Goal: Task Accomplishment & Management: Manage account settings

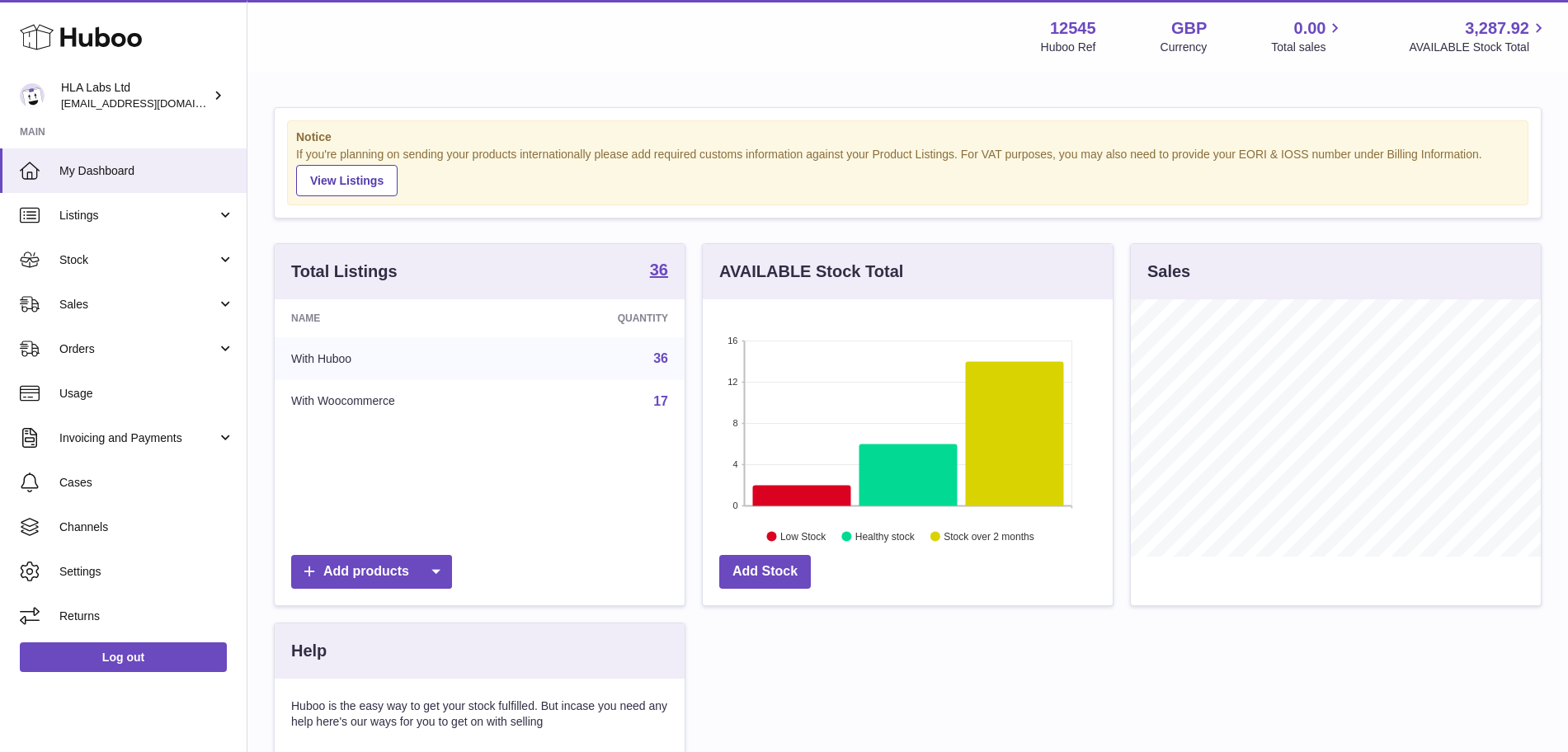
scroll to position [257, 409]
click at [137, 312] on link "Sales" at bounding box center [123, 305] width 246 height 45
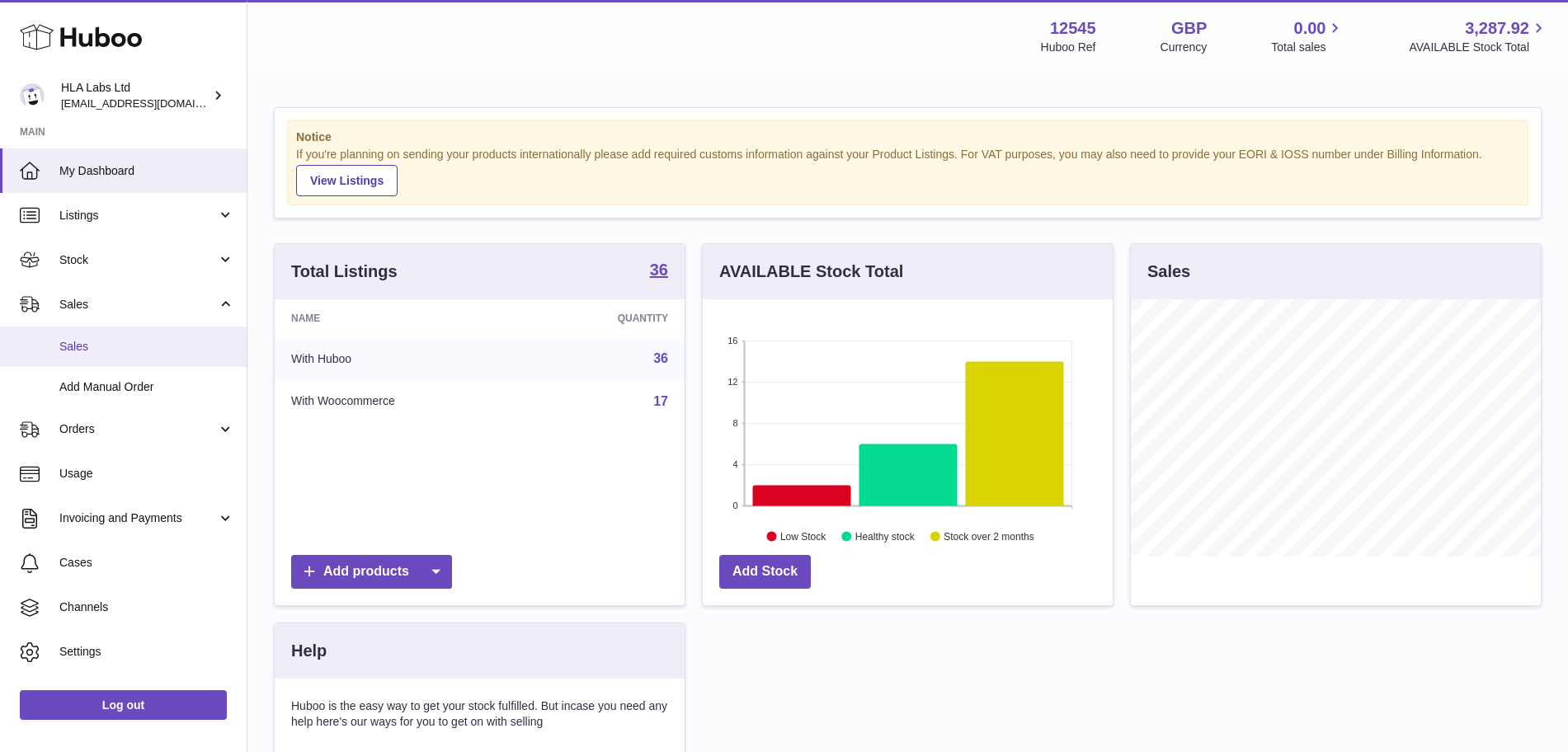
click at [108, 354] on span "Sales" at bounding box center [147, 346] width 175 height 16
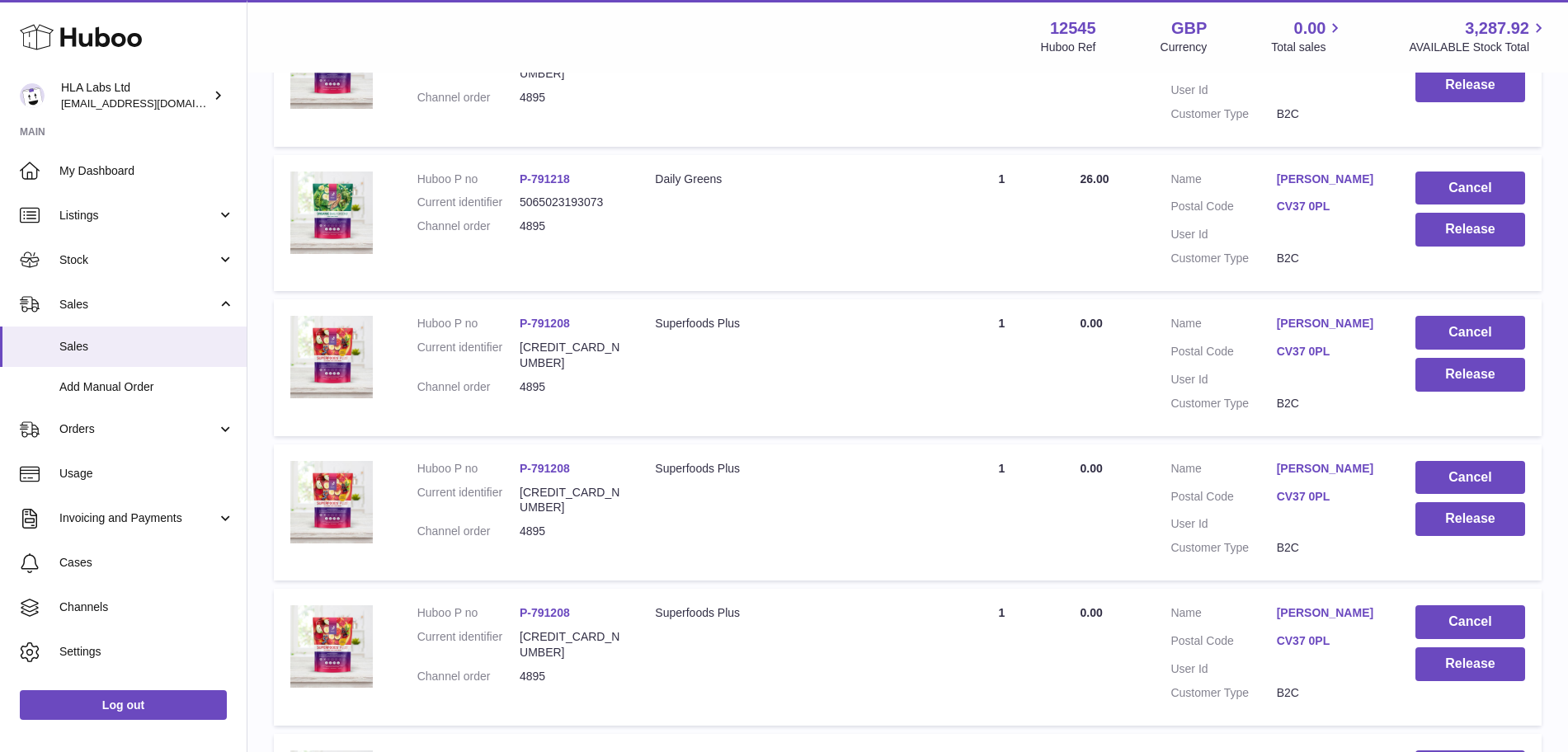
scroll to position [548, 0]
click at [1504, 623] on button "Cancel" at bounding box center [1469, 623] width 110 height 34
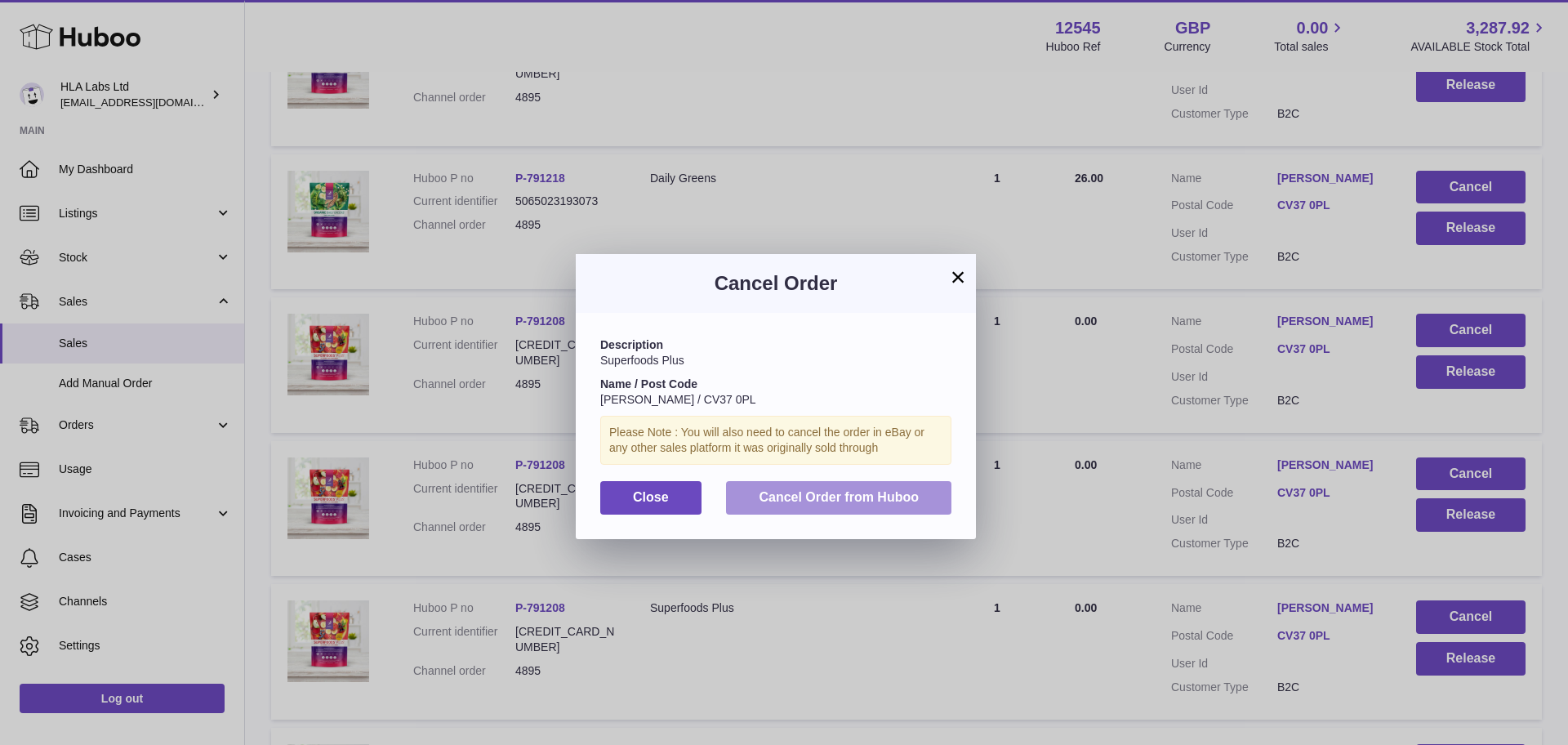
click at [838, 487] on button "Cancel Order from Huboo" at bounding box center [839, 498] width 226 height 34
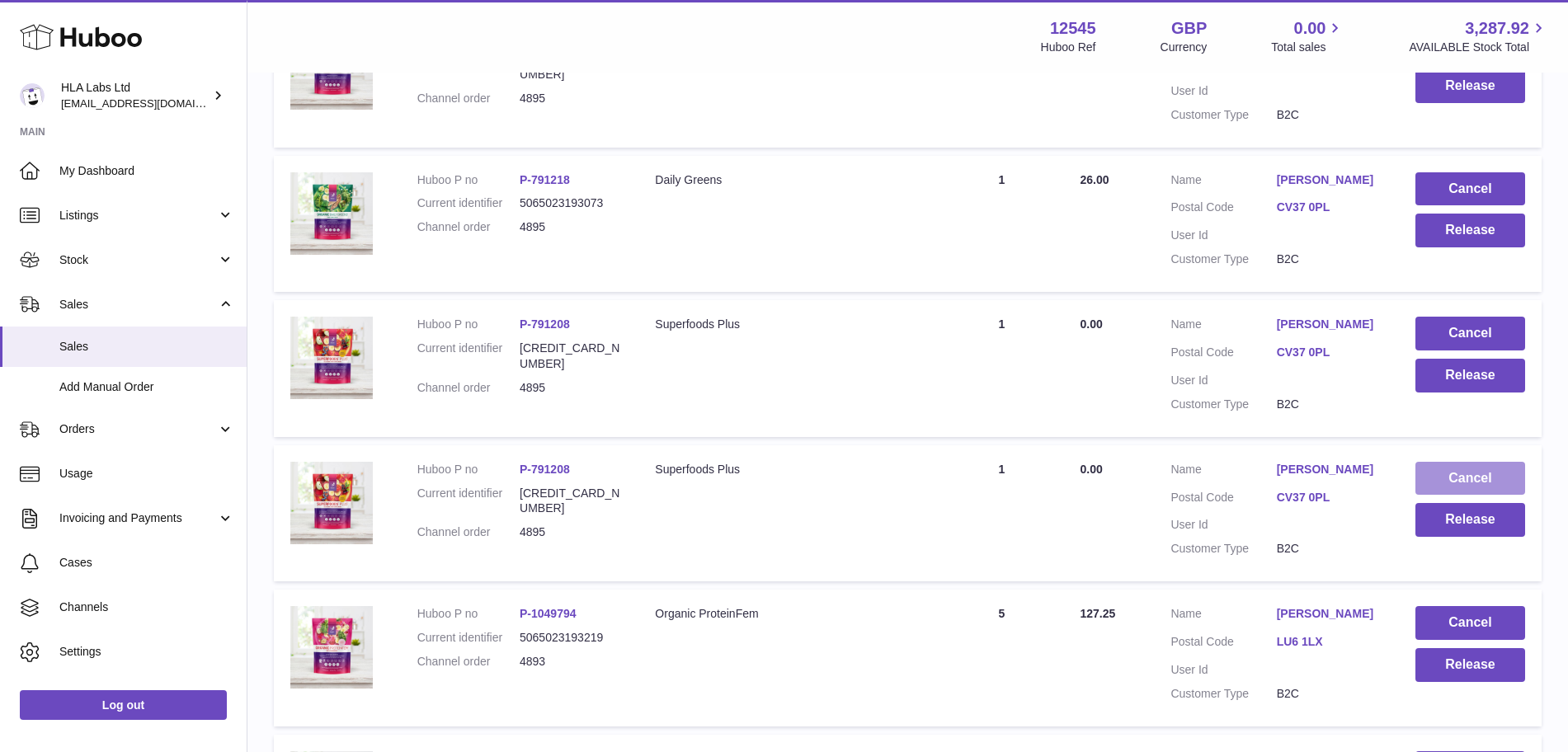
click at [1457, 471] on button "Cancel" at bounding box center [1469, 478] width 110 height 34
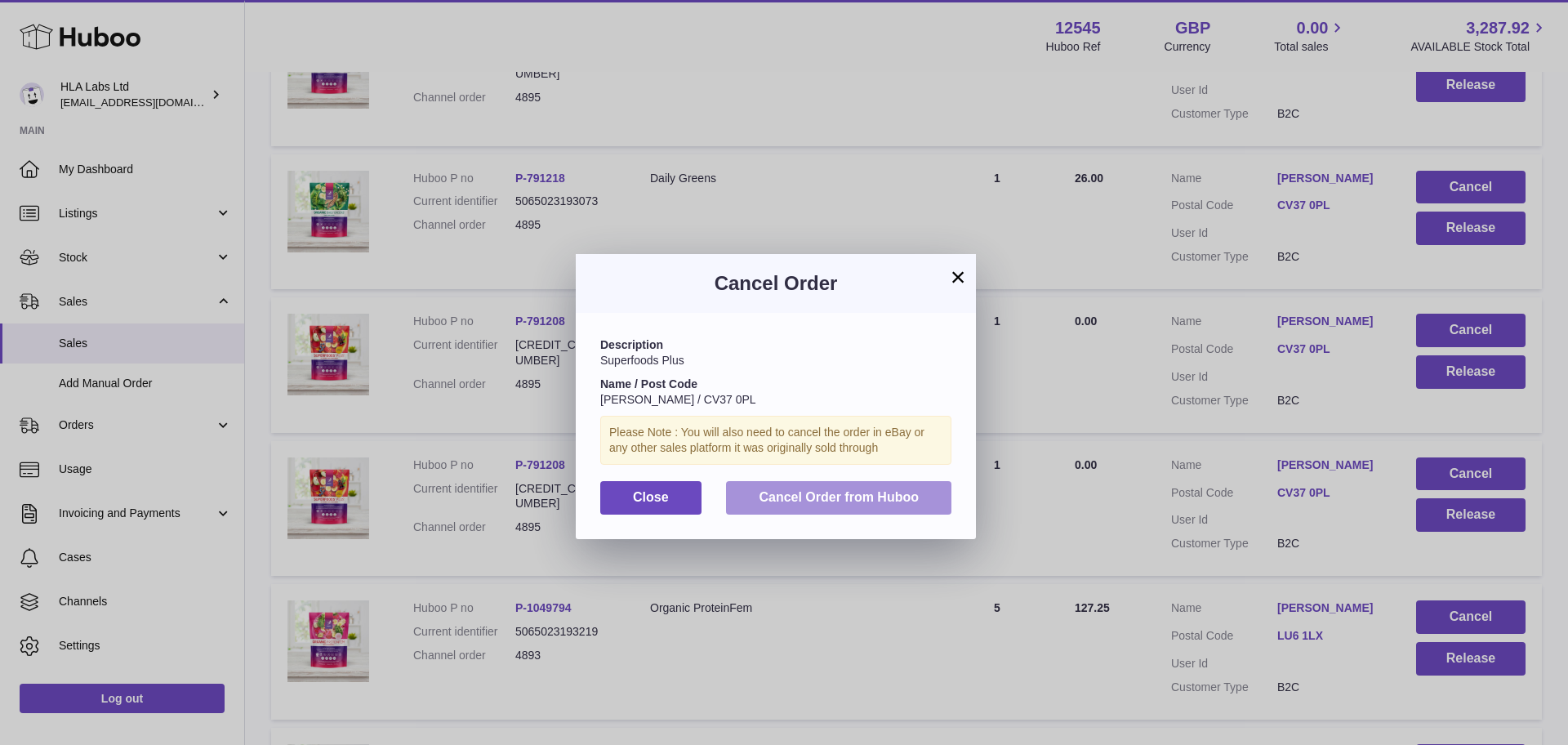
click at [807, 493] on span "Cancel Order from Huboo" at bounding box center [839, 497] width 160 height 13
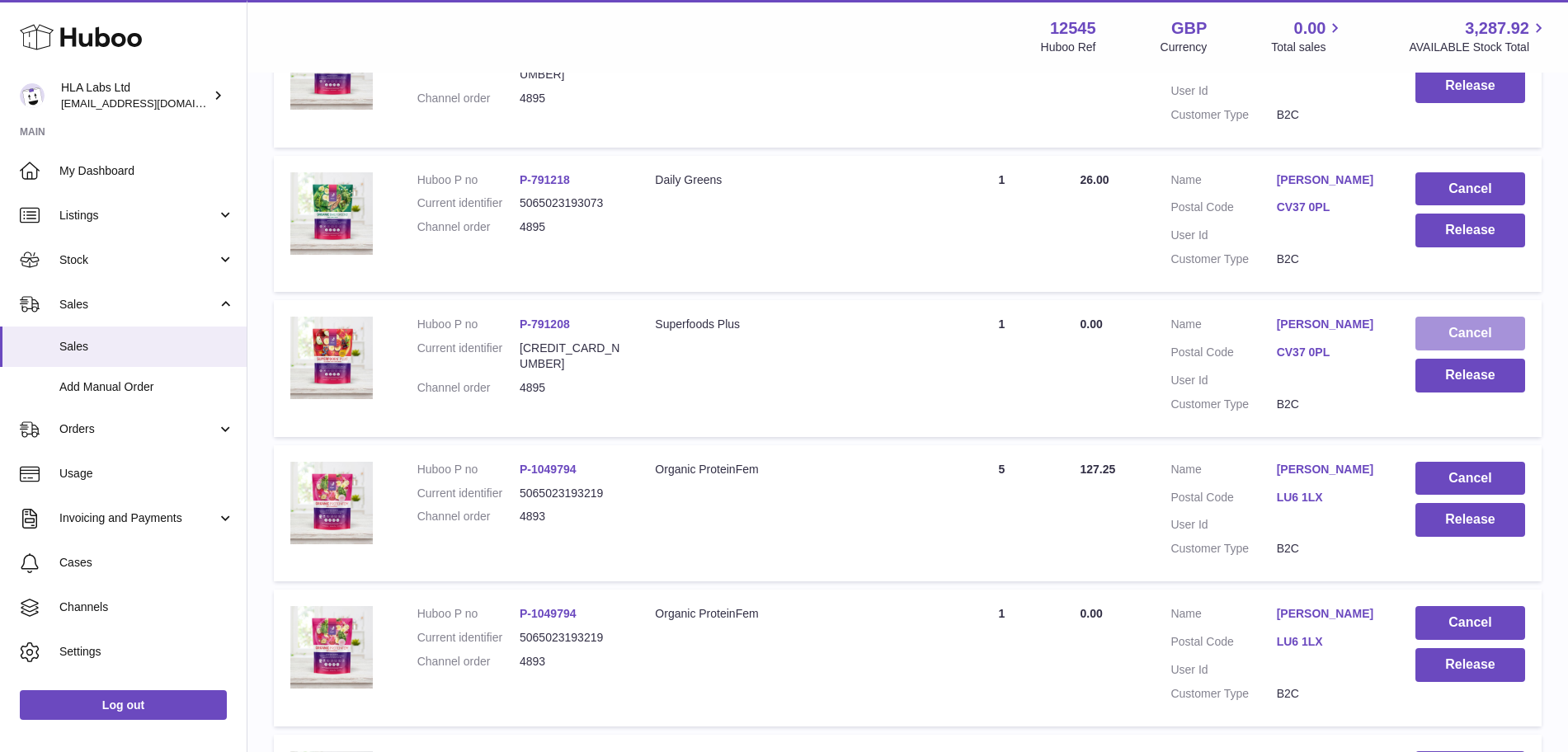
click at [1506, 328] on button "Cancel" at bounding box center [1469, 333] width 110 height 34
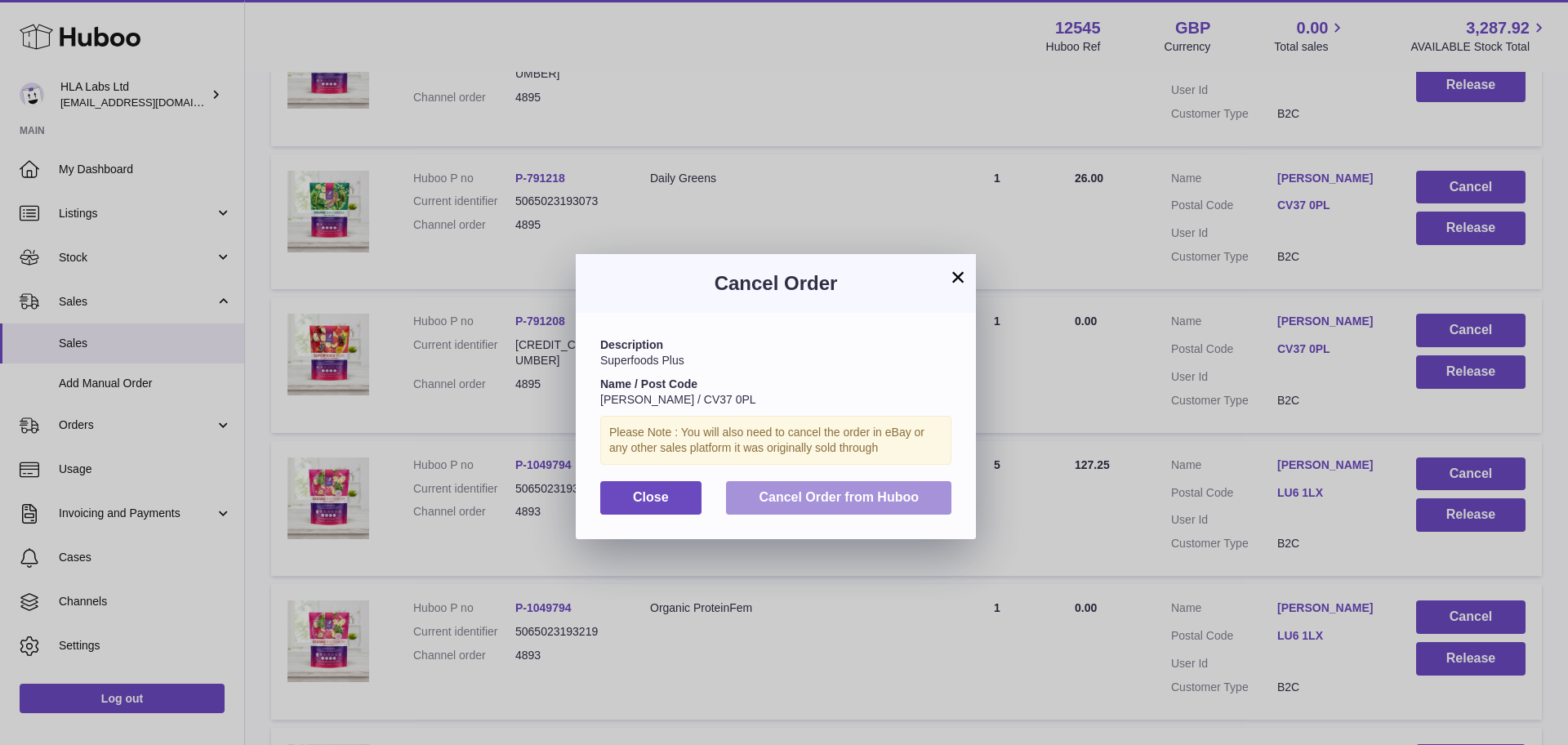
click at [797, 490] on span "Cancel Order from Huboo" at bounding box center [839, 497] width 160 height 13
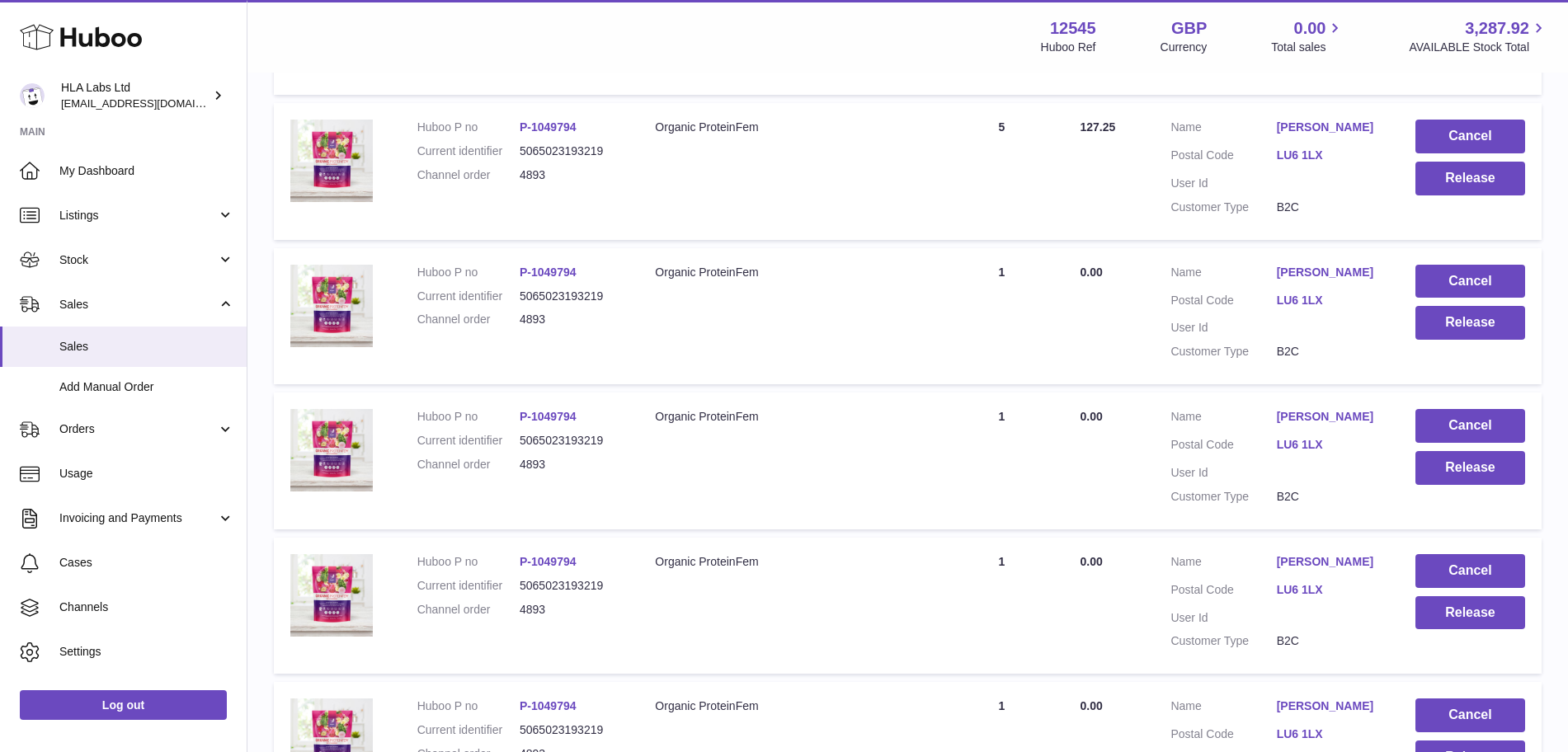
scroll to position [744, 0]
click at [1470, 277] on button "Cancel" at bounding box center [1469, 282] width 110 height 34
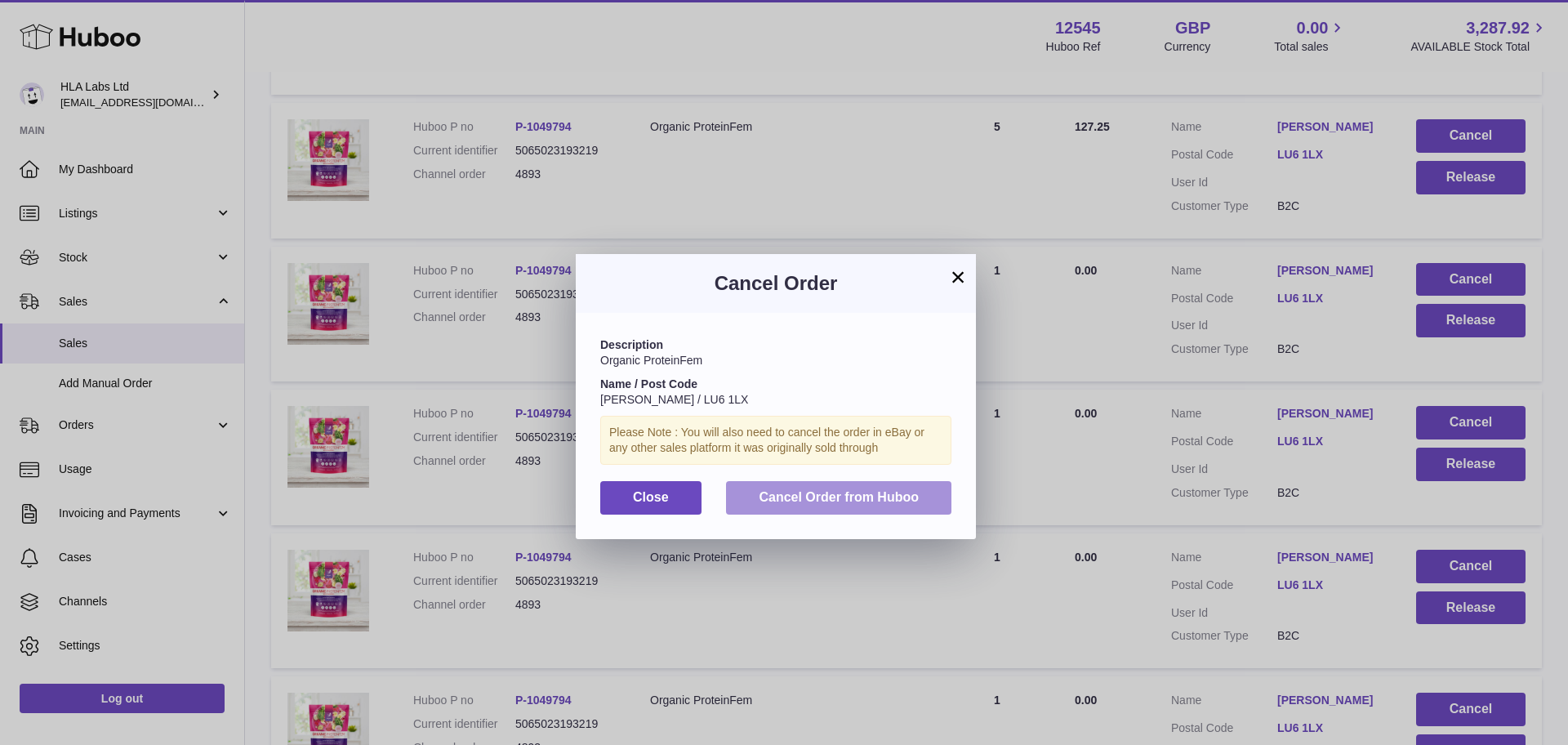
click at [856, 486] on button "Cancel Order from Huboo" at bounding box center [839, 498] width 226 height 34
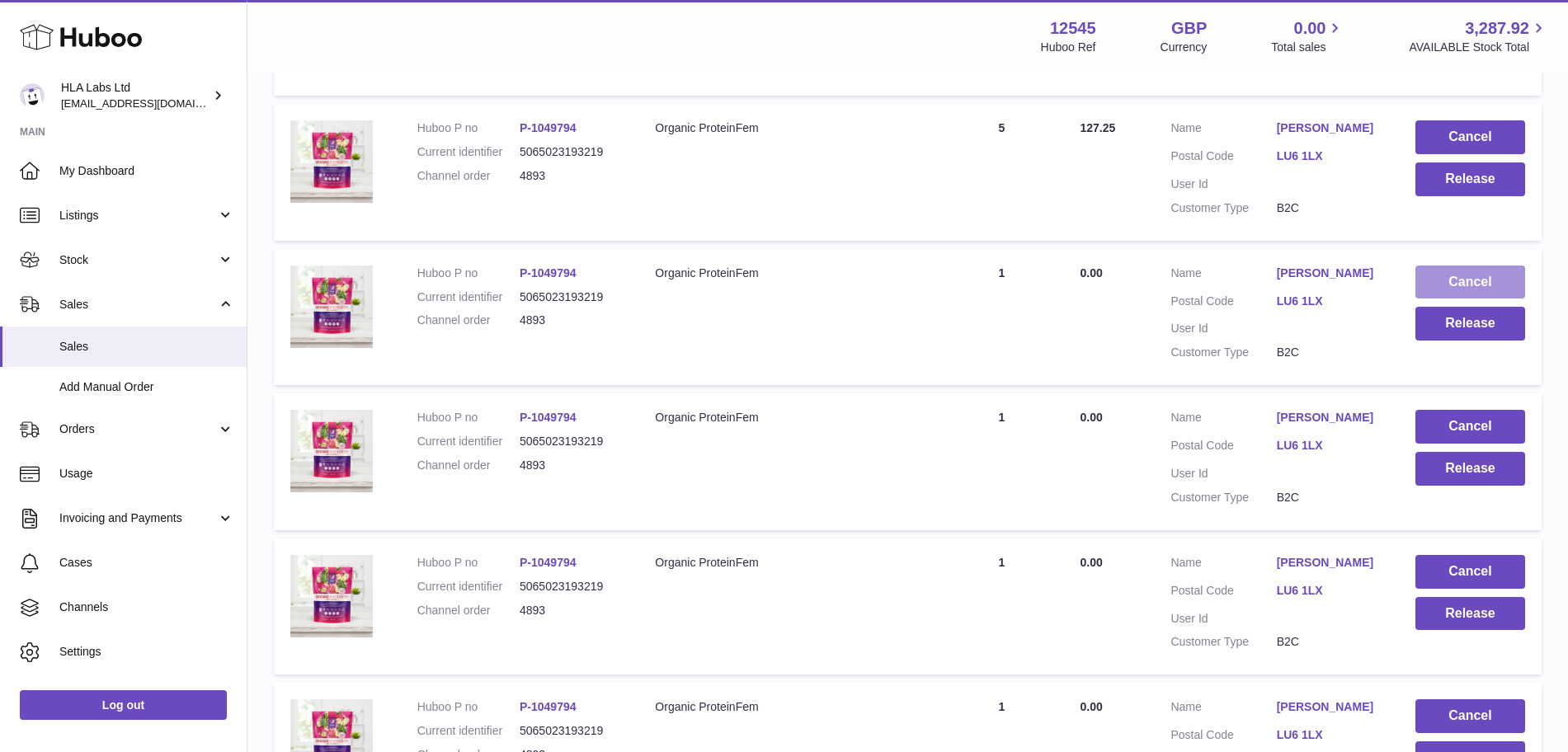
click at [1486, 282] on button "Cancel" at bounding box center [1469, 282] width 110 height 34
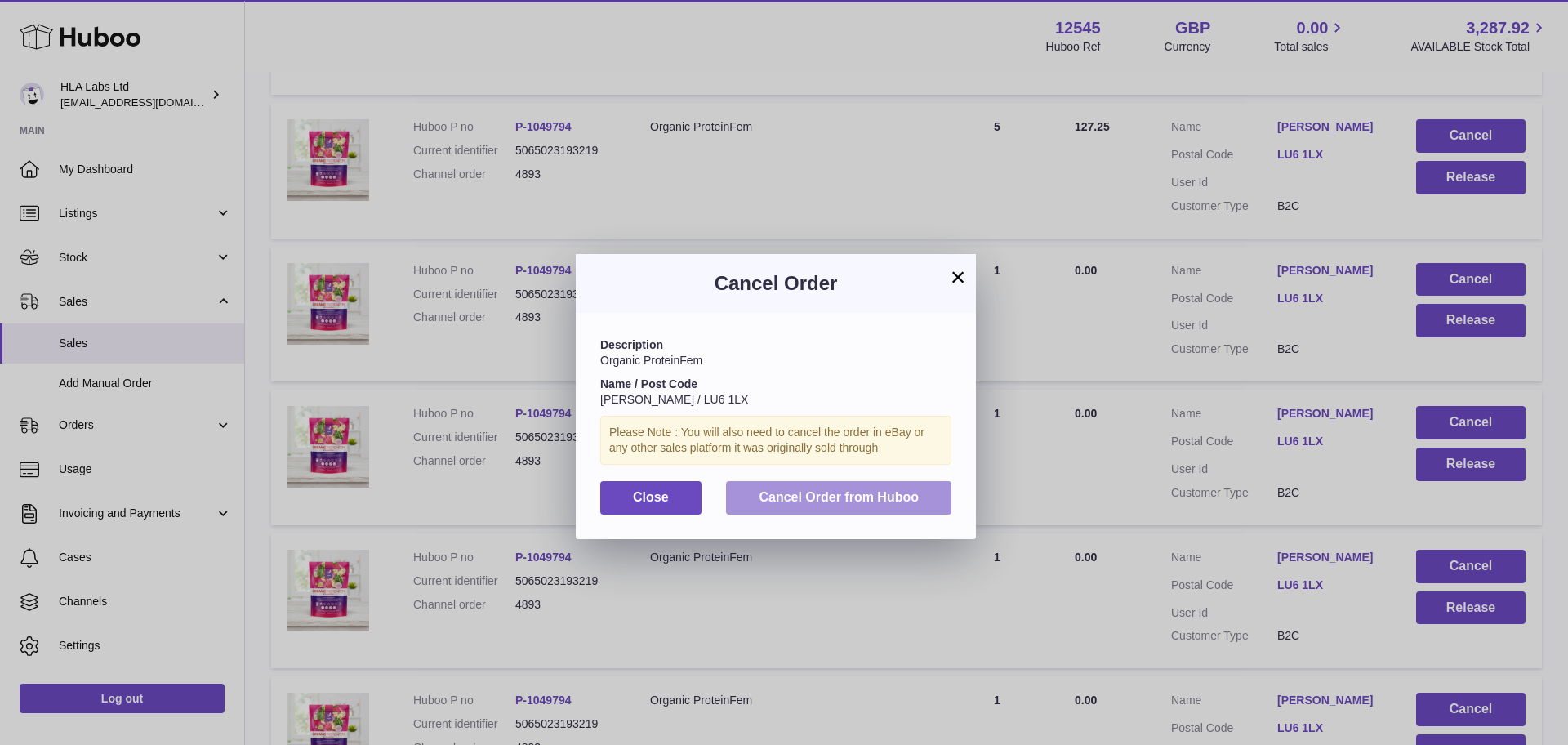
click at [798, 495] on span "Cancel Order from Huboo" at bounding box center [839, 497] width 160 height 13
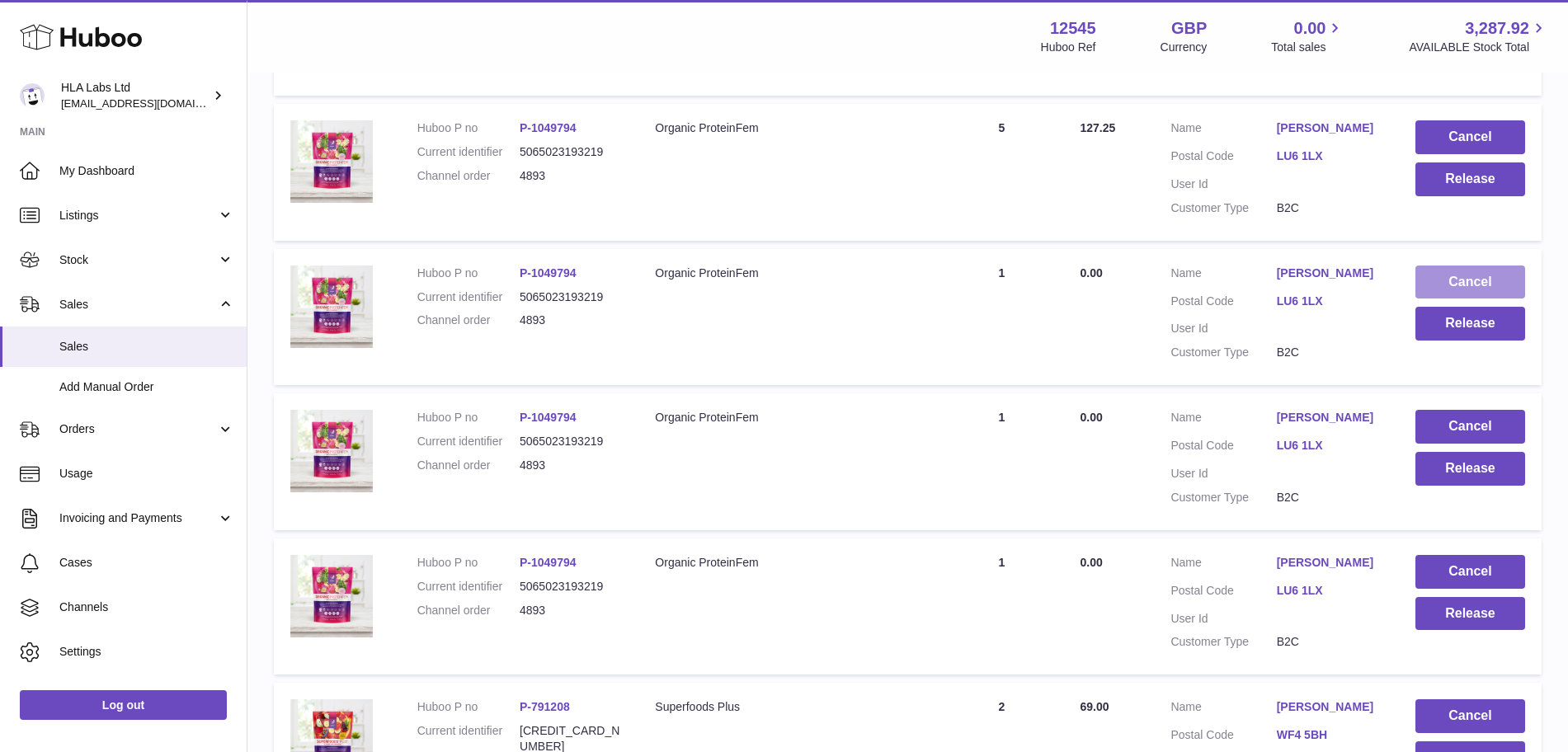
click at [1458, 272] on button "Cancel" at bounding box center [1469, 282] width 110 height 34
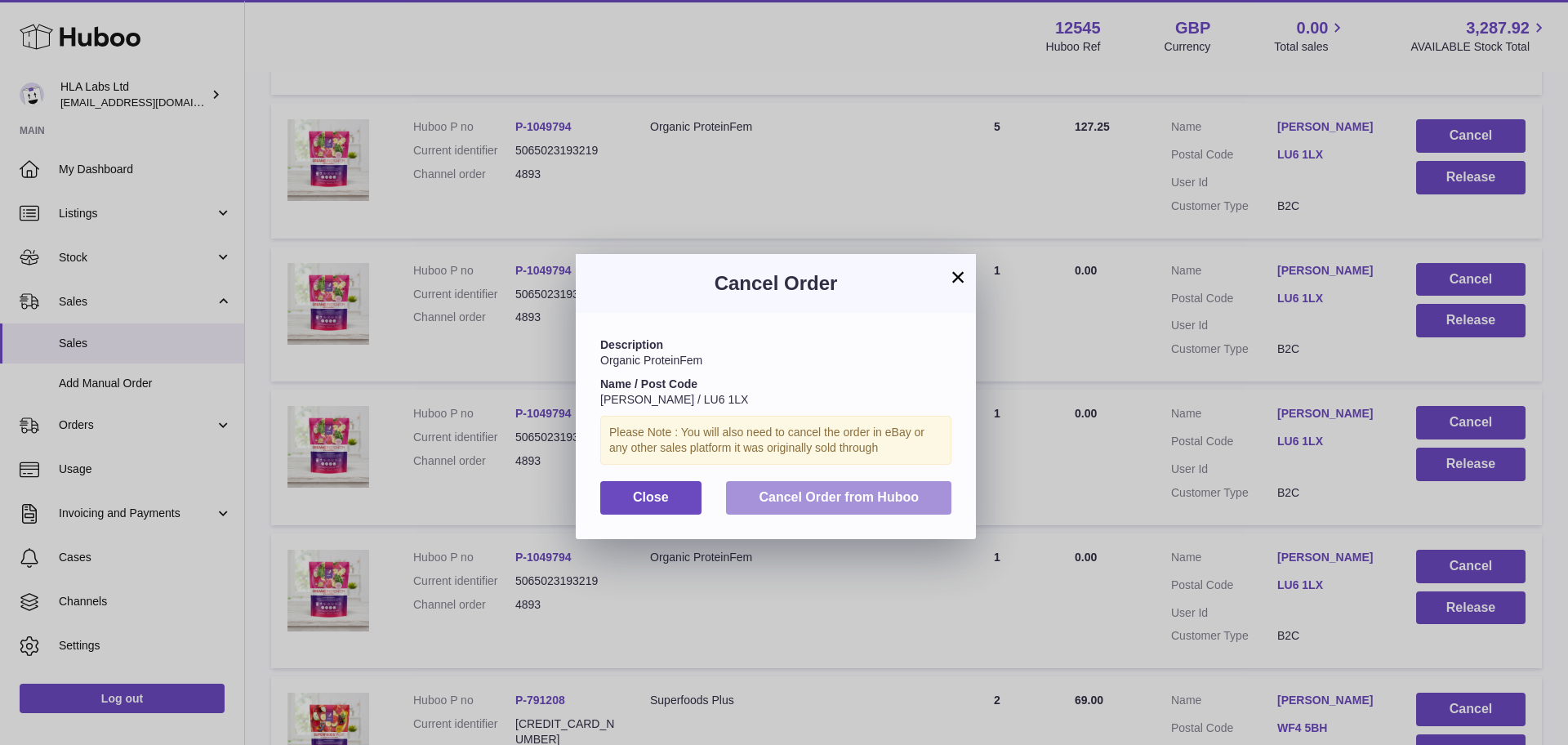
click at [807, 496] on span "Cancel Order from Huboo" at bounding box center [839, 497] width 160 height 13
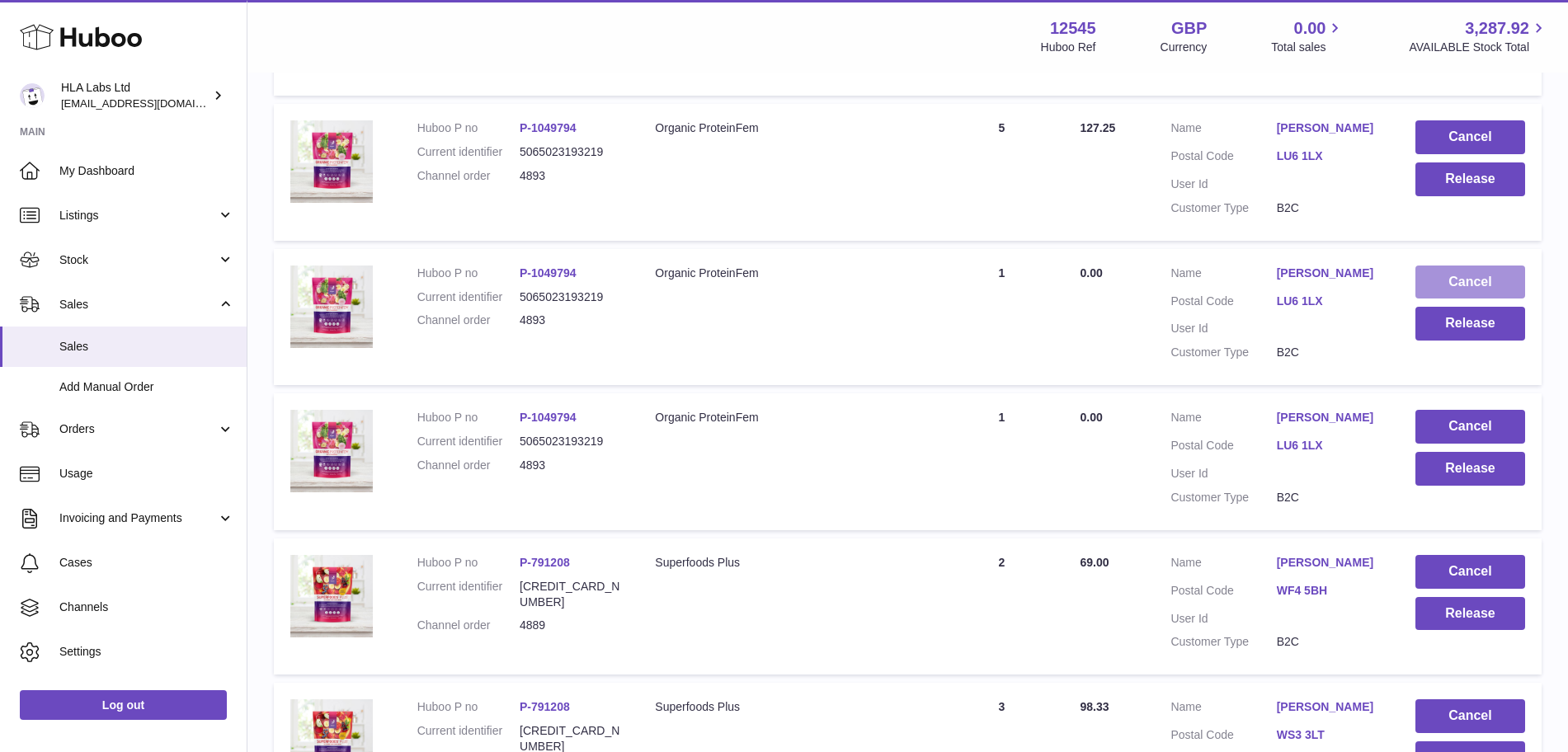
click at [1502, 278] on button "Cancel" at bounding box center [1469, 282] width 110 height 34
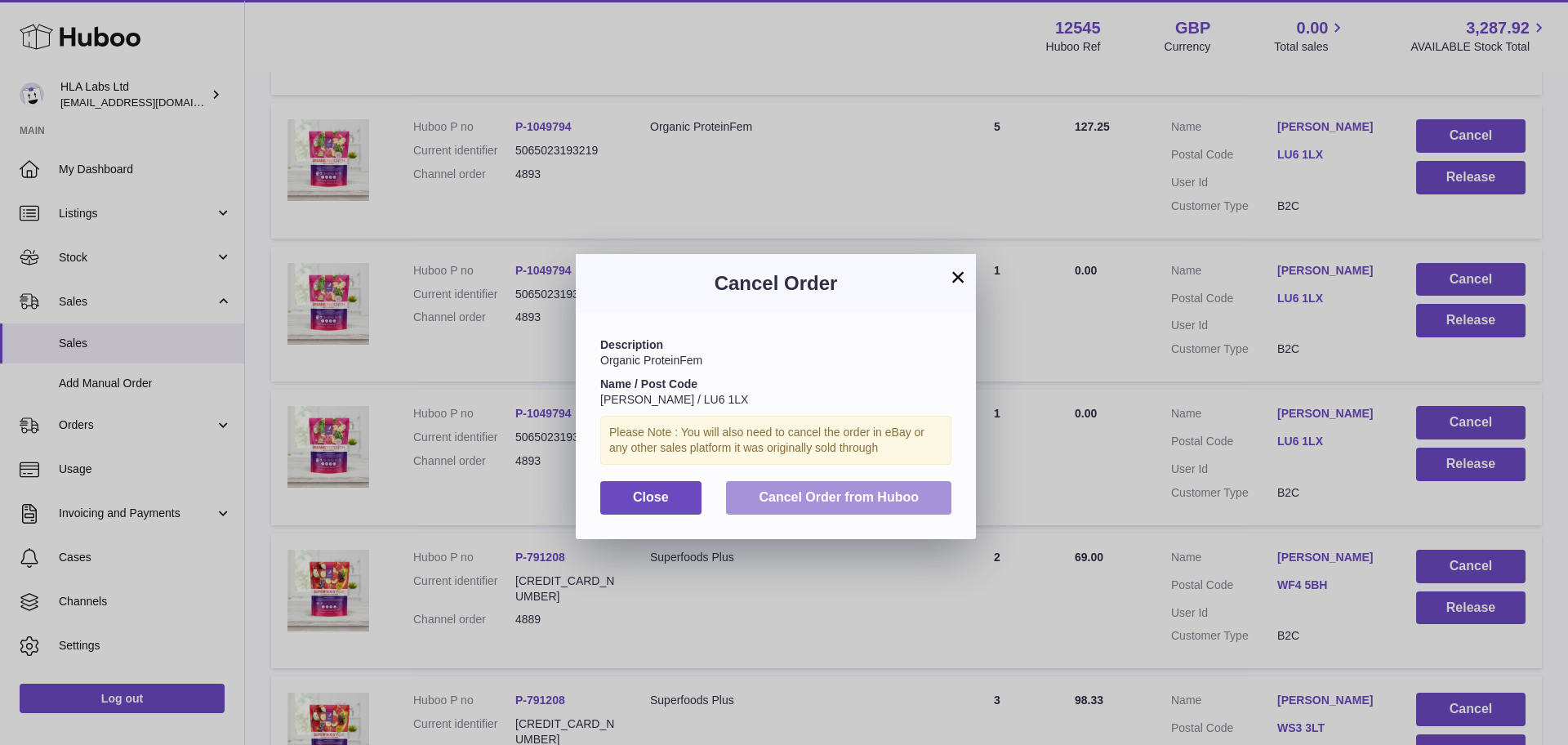
click at [838, 484] on button "Cancel Order from Huboo" at bounding box center [839, 498] width 226 height 34
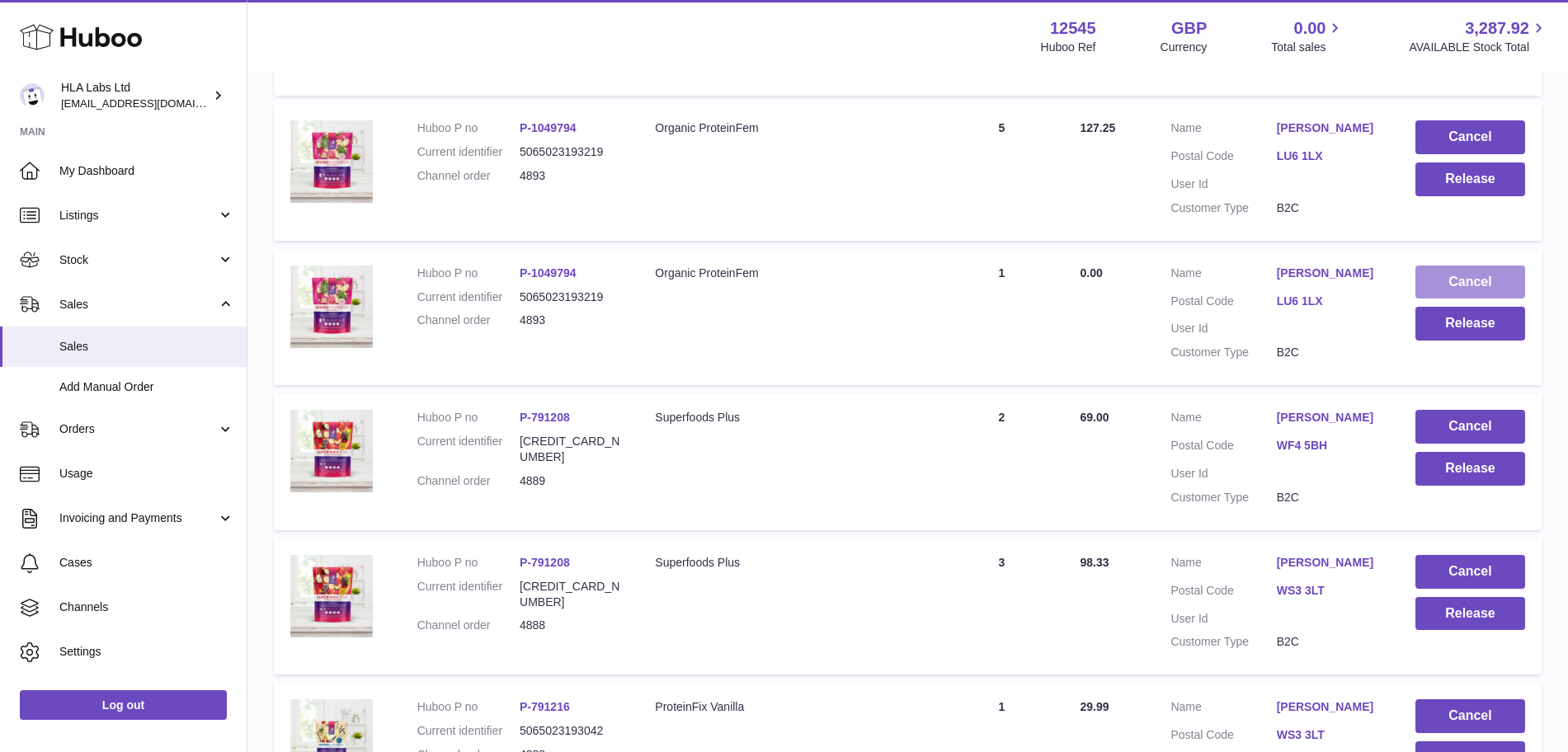
click at [1488, 269] on button "Cancel" at bounding box center [1469, 282] width 110 height 34
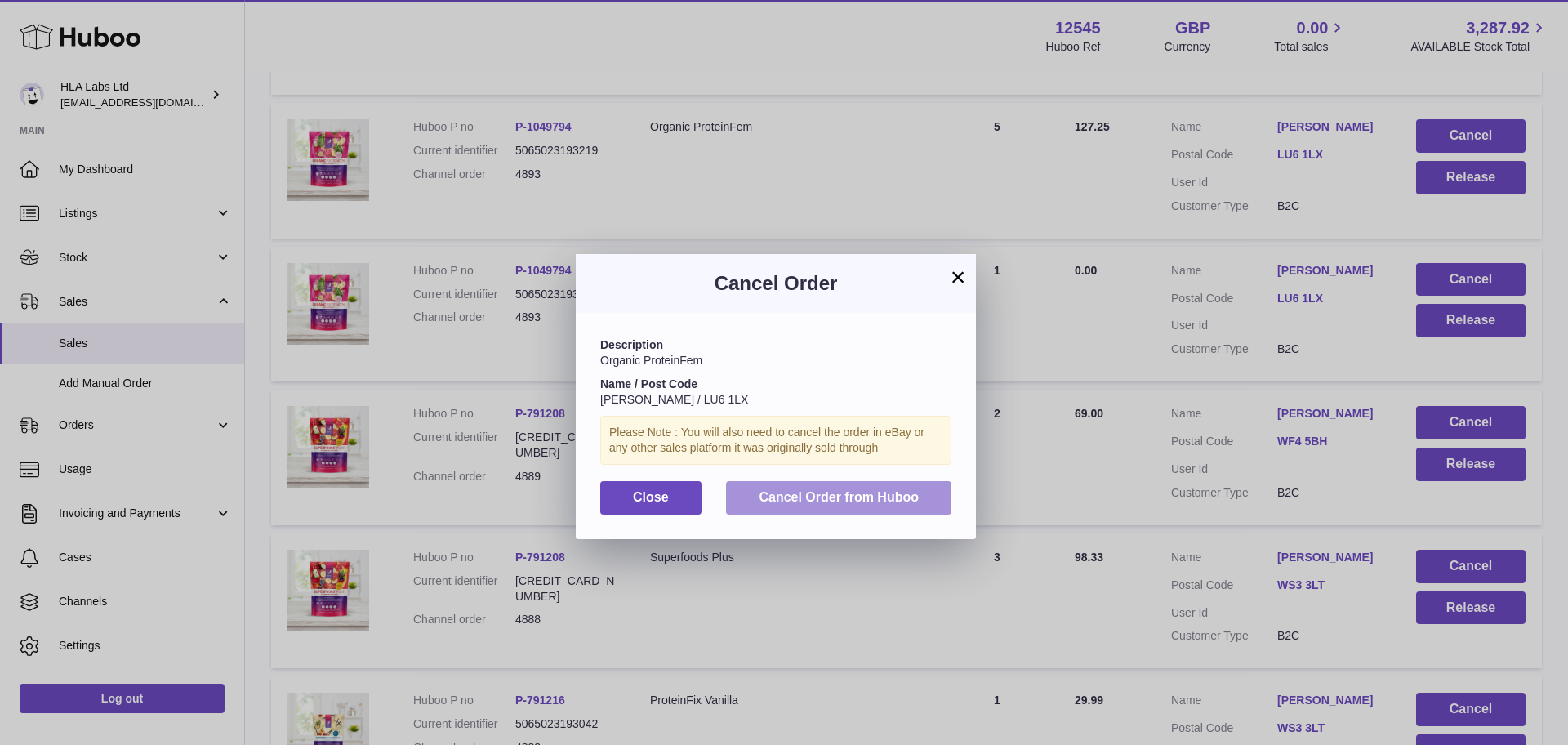
click at [821, 490] on span "Cancel Order from Huboo" at bounding box center [839, 497] width 160 height 13
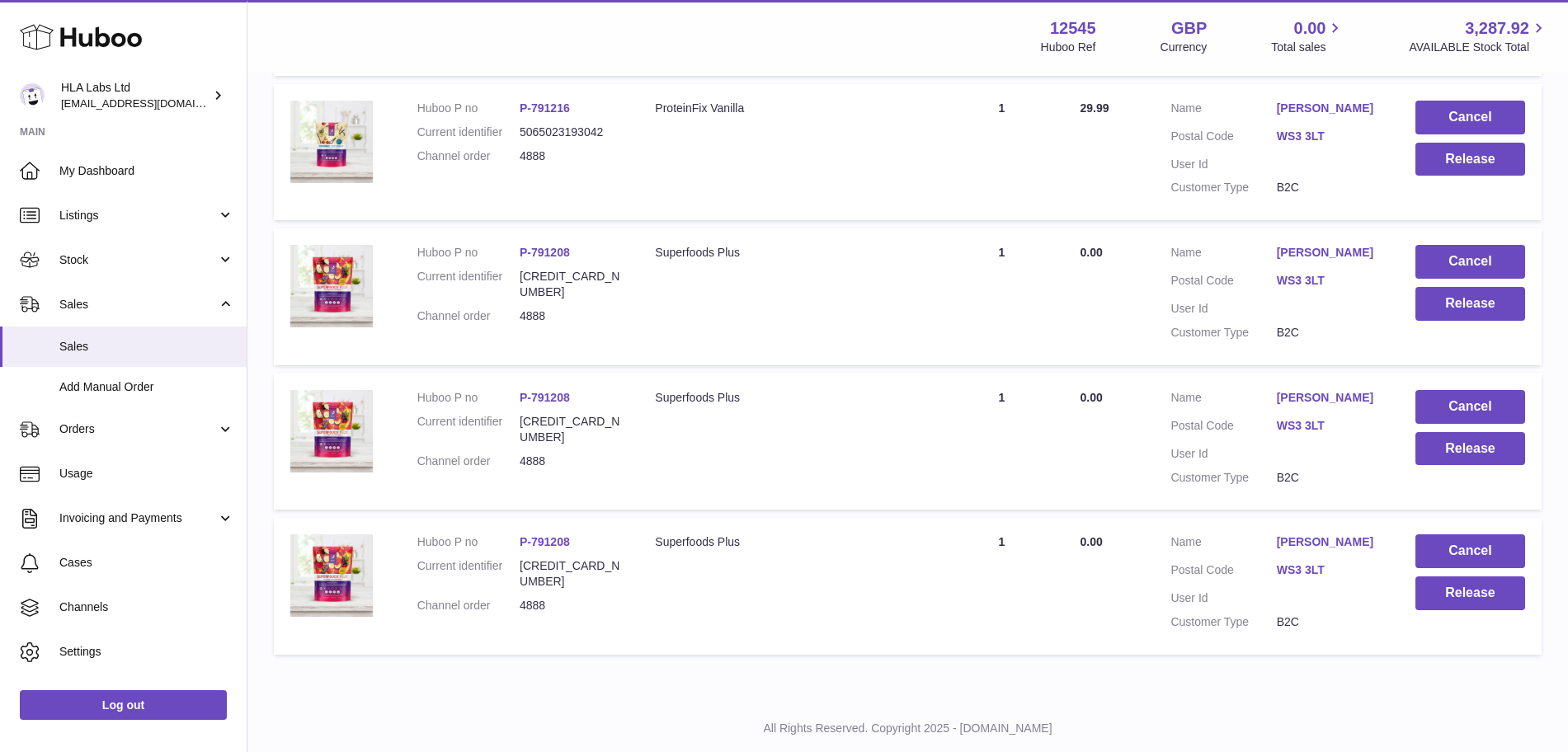
scroll to position [1200, 0]
click at [1454, 539] on button "Cancel" at bounding box center [1469, 550] width 110 height 34
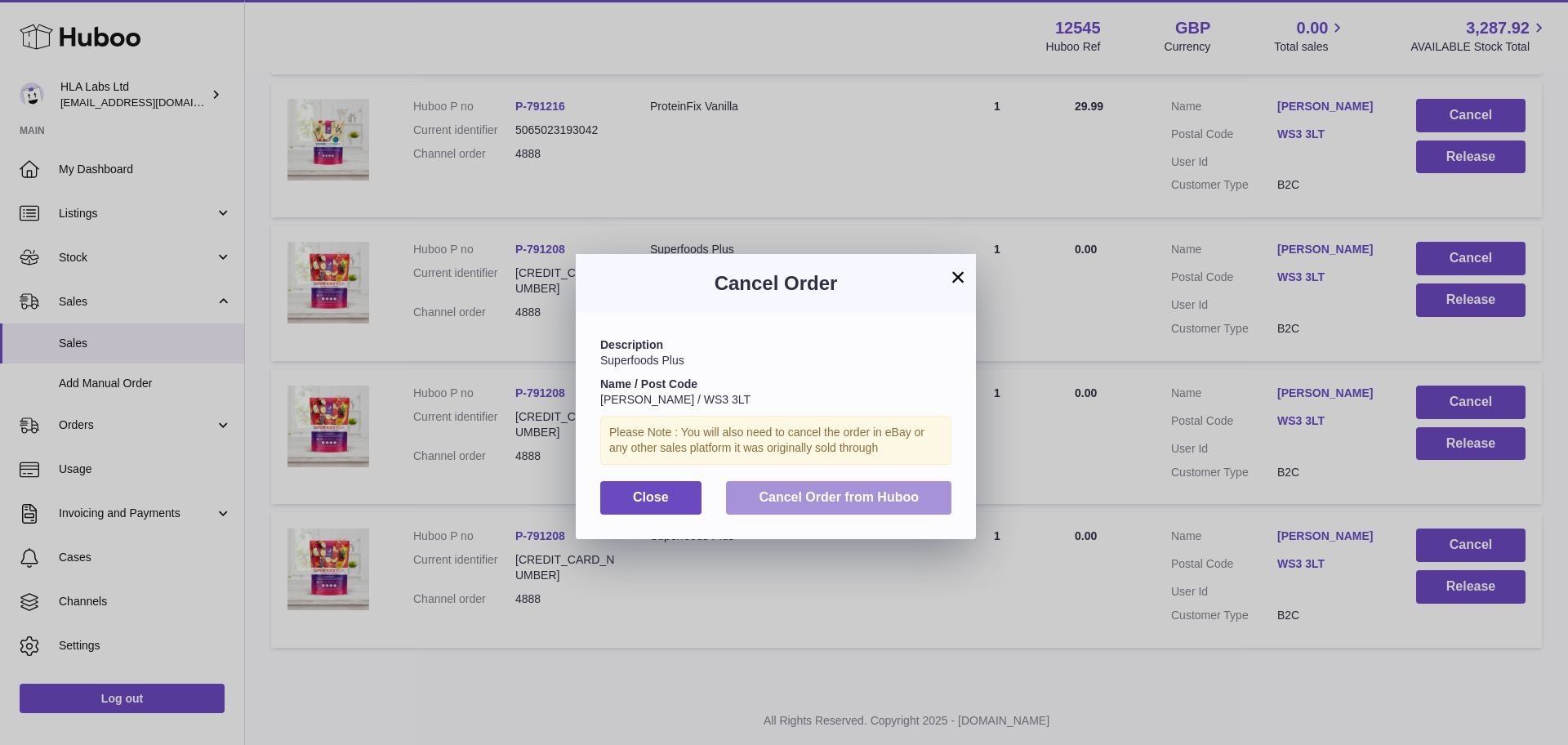
click at [829, 498] on span "Cancel Order from Huboo" at bounding box center [839, 497] width 160 height 13
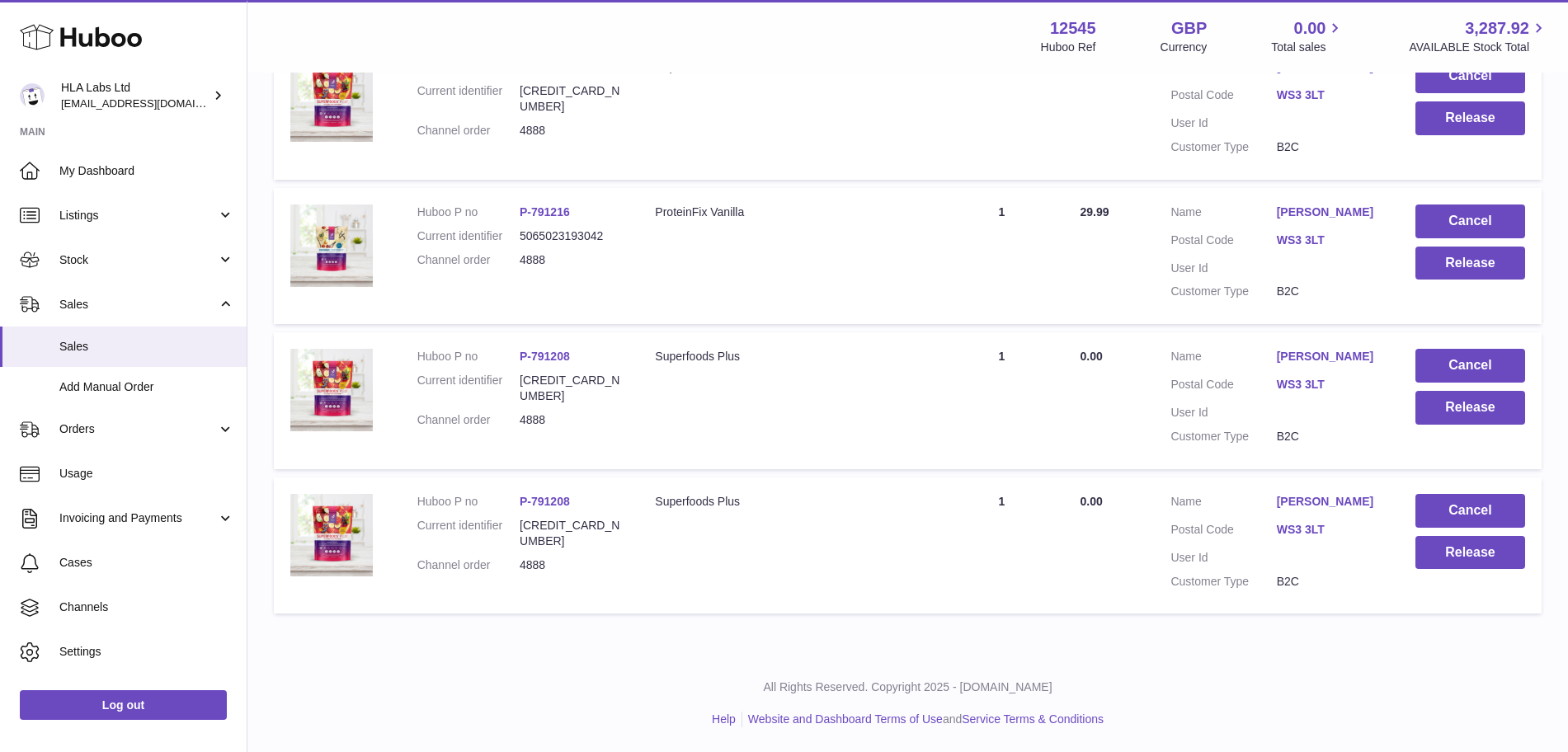
scroll to position [1095, 0]
click at [1448, 495] on button "Cancel" at bounding box center [1469, 510] width 110 height 34
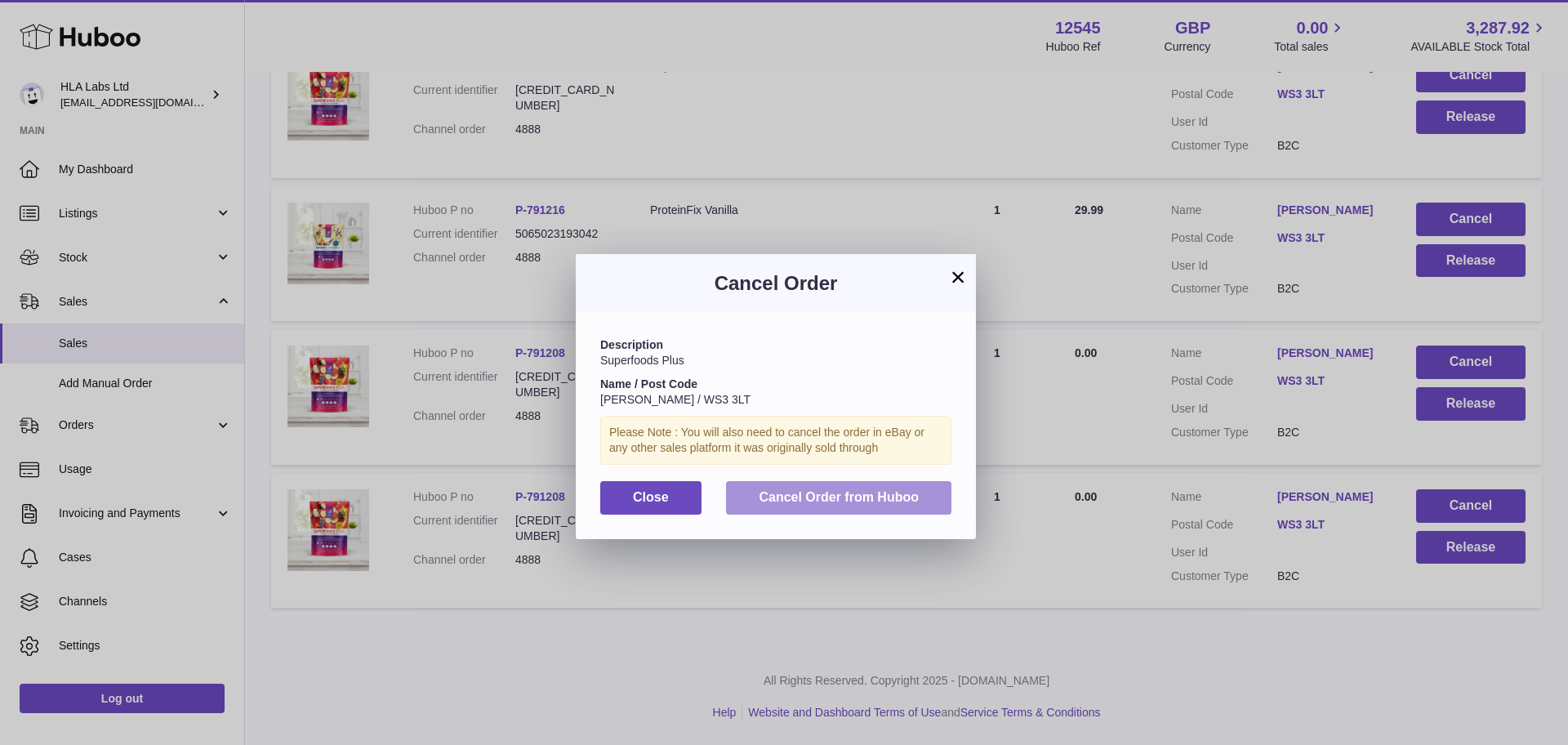
click at [857, 504] on button "Cancel Order from Huboo" at bounding box center [839, 498] width 226 height 34
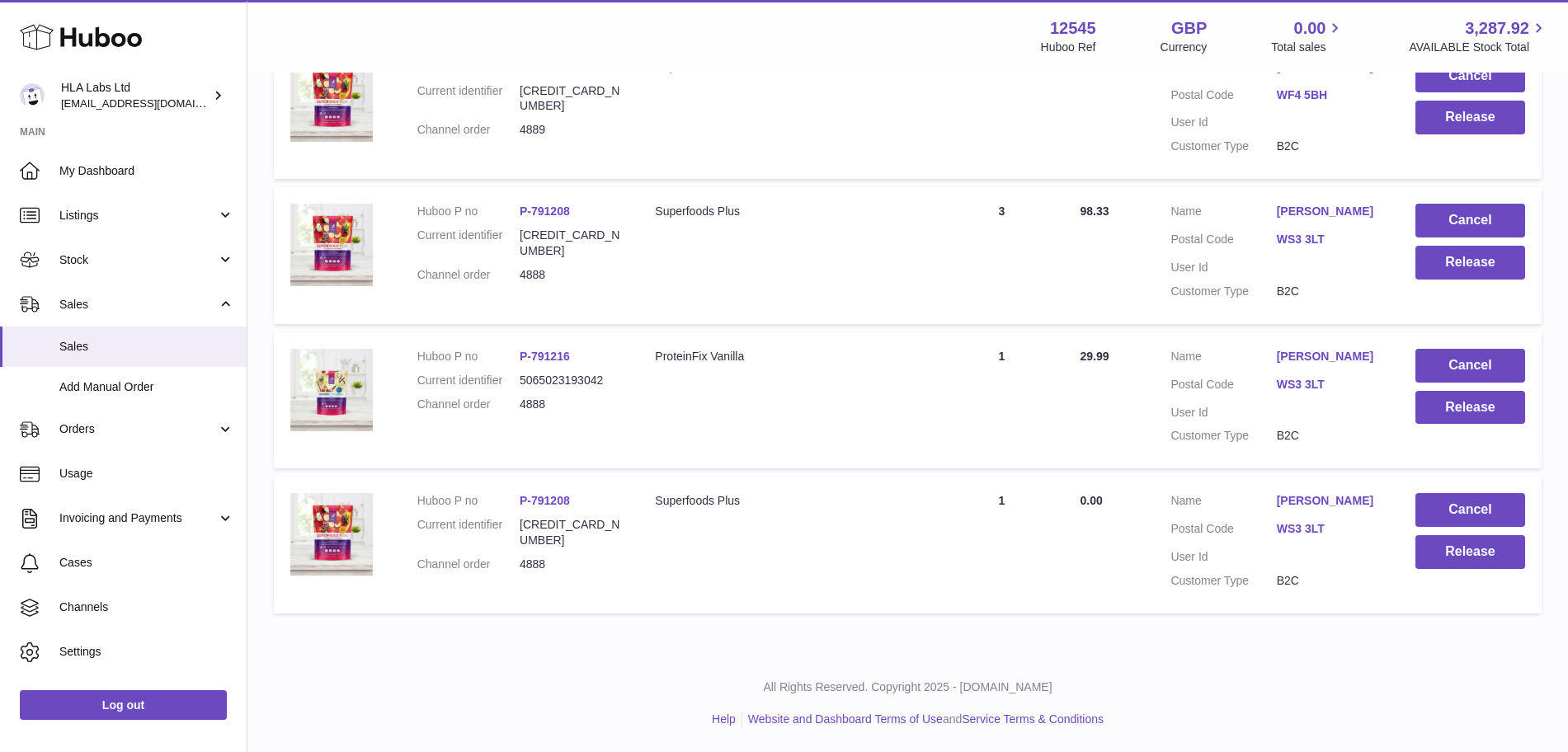
scroll to position [951, 0]
click at [1510, 508] on button "Cancel" at bounding box center [1469, 509] width 110 height 34
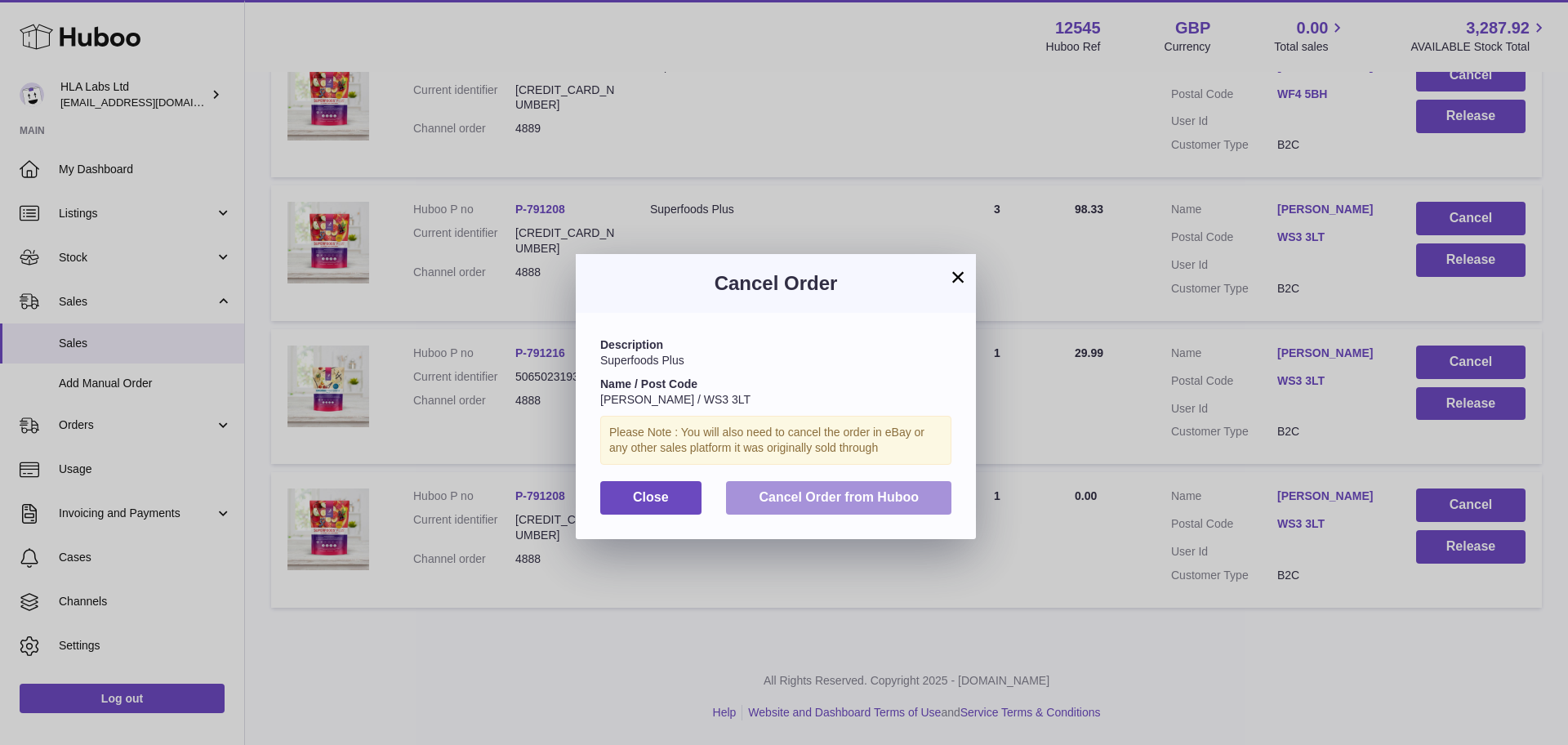
click at [868, 498] on span "Cancel Order from Huboo" at bounding box center [839, 497] width 160 height 13
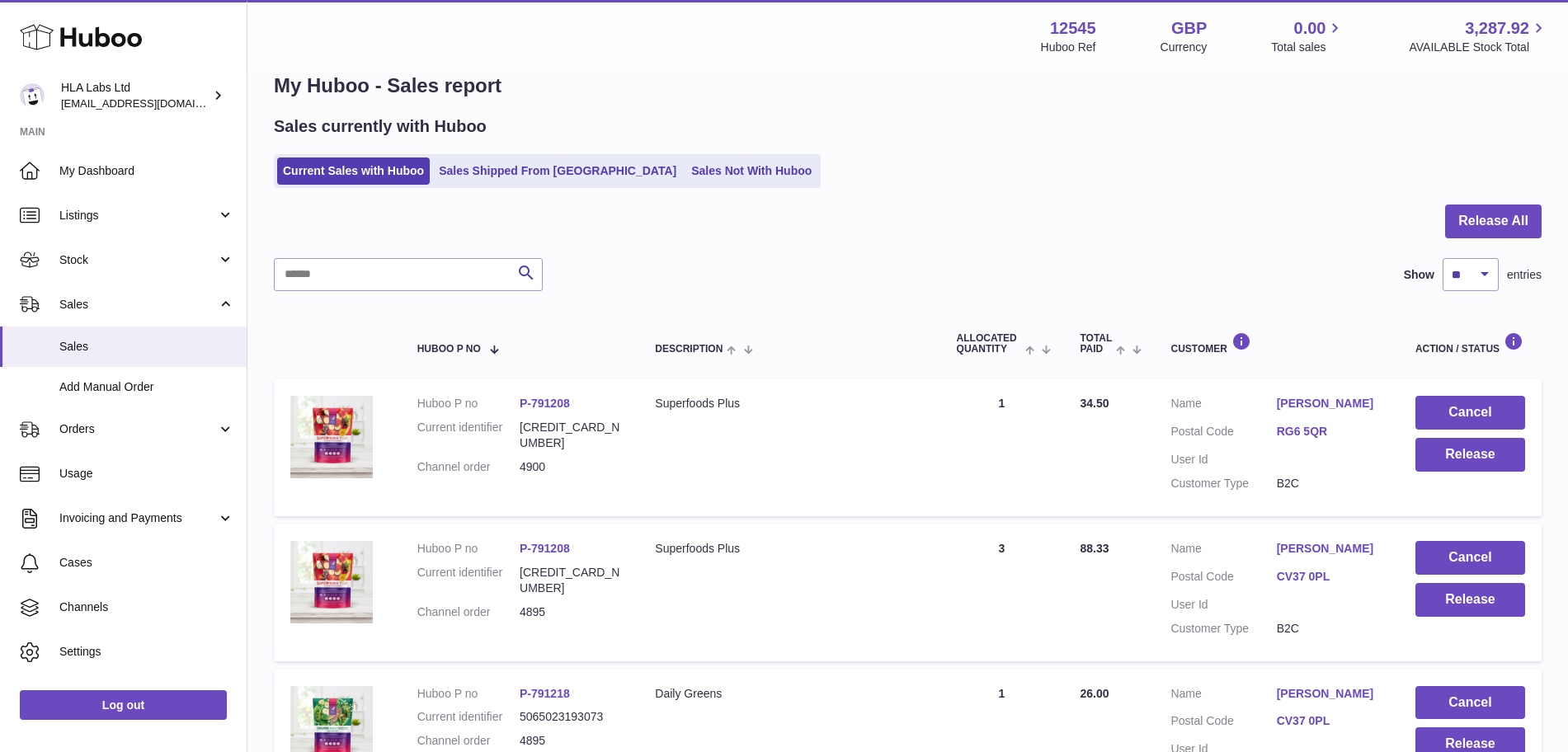
scroll to position [0, 0]
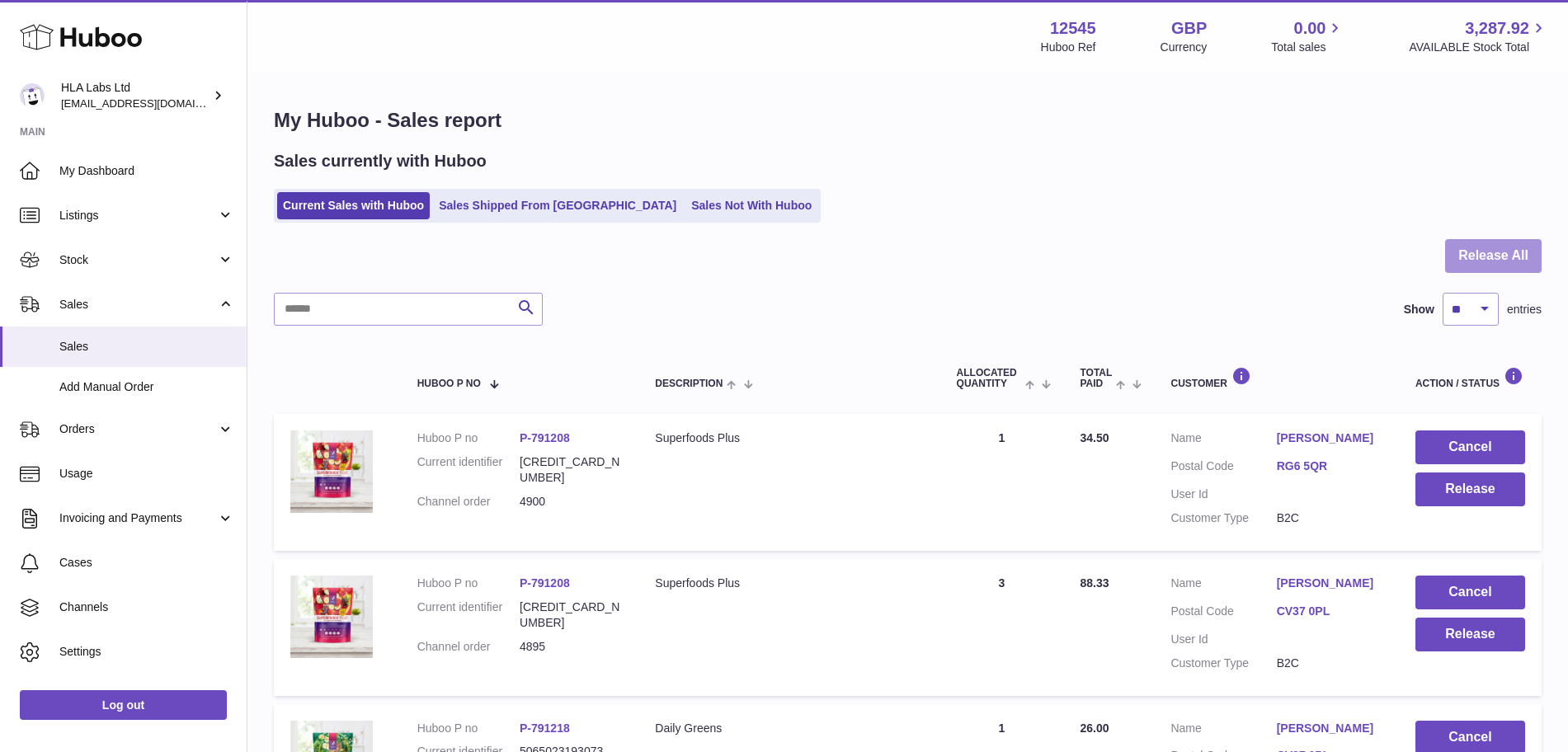
click at [1479, 264] on button "Release All" at bounding box center [1492, 255] width 96 height 34
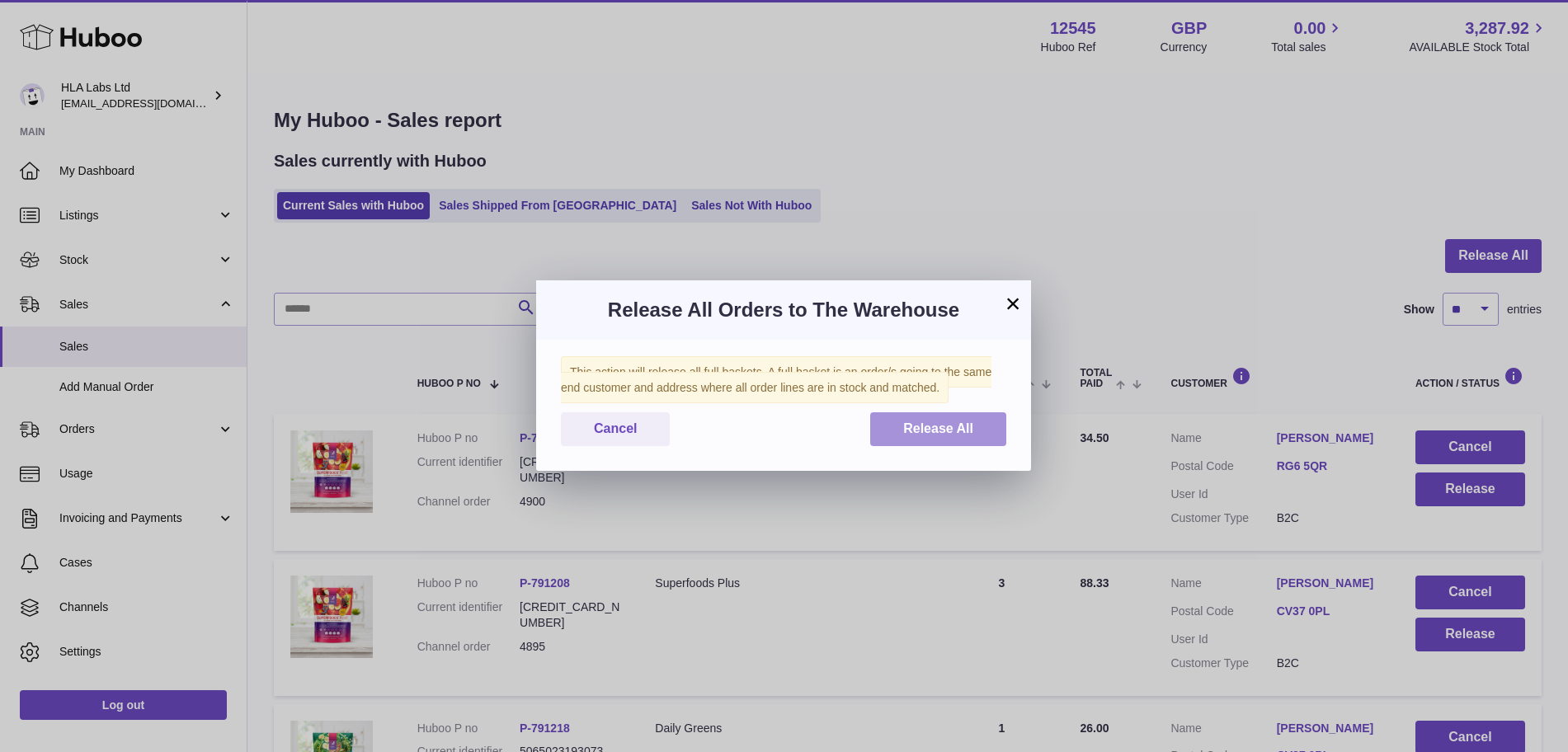
click at [949, 433] on span "Release All" at bounding box center [938, 428] width 70 height 14
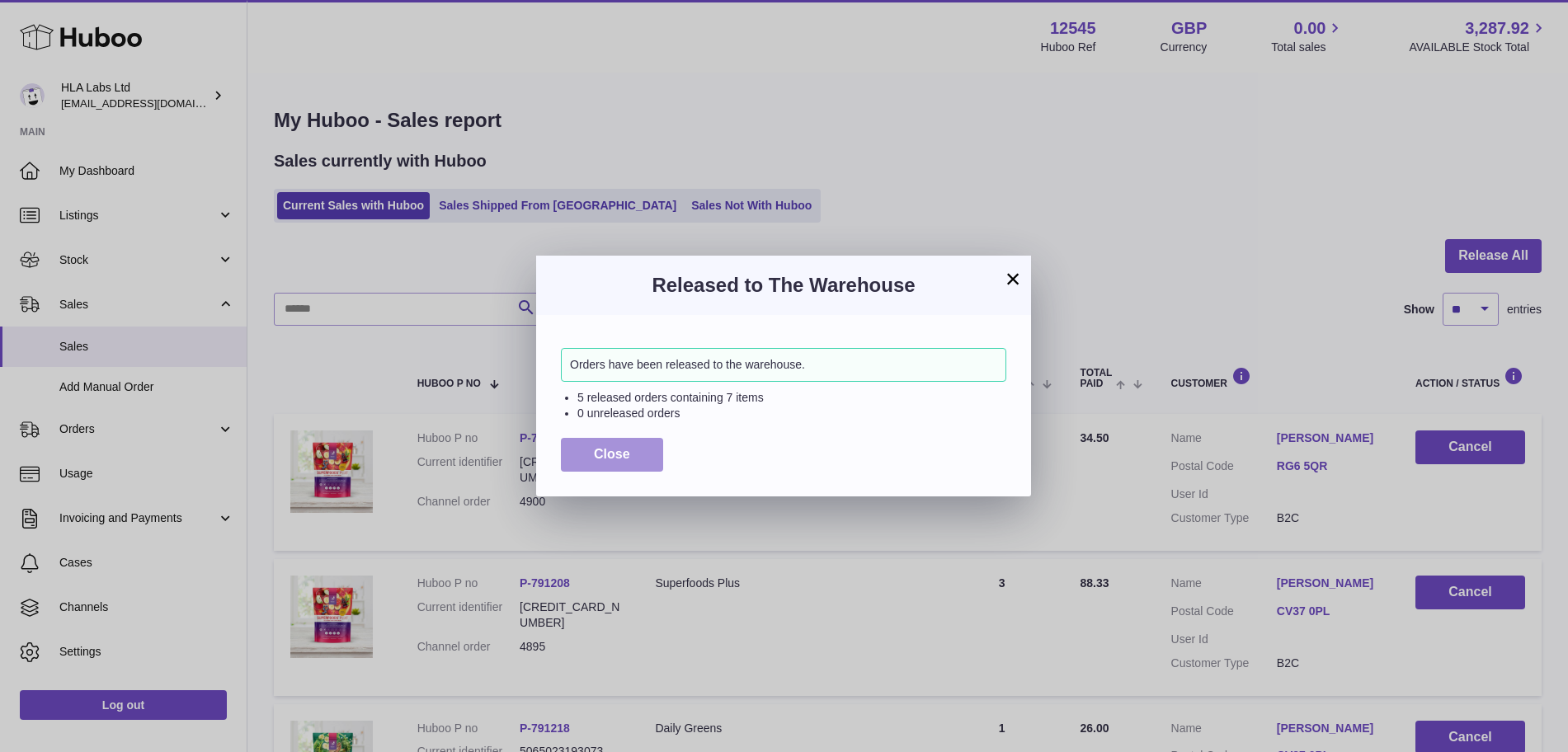
click at [624, 451] on span "Close" at bounding box center [611, 454] width 36 height 14
